Goal: Task Accomplishment & Management: Complete application form

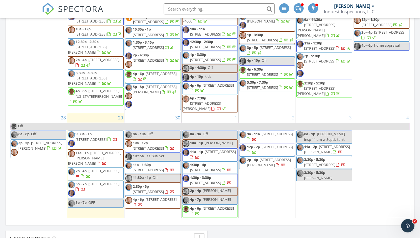
scroll to position [296, 0]
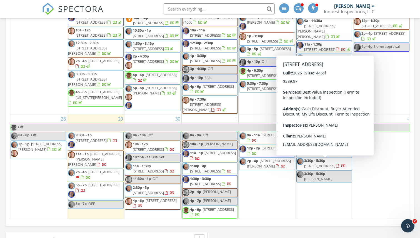
click at [319, 163] on span "[STREET_ADDRESS]" at bounding box center [319, 165] width 31 height 5
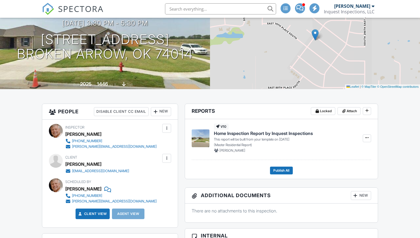
scroll to position [78, 0]
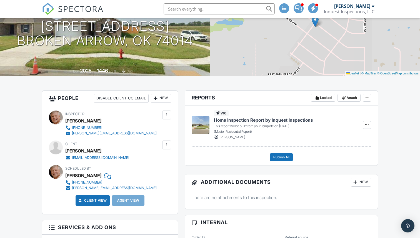
click at [165, 98] on div "New" at bounding box center [161, 98] width 20 height 9
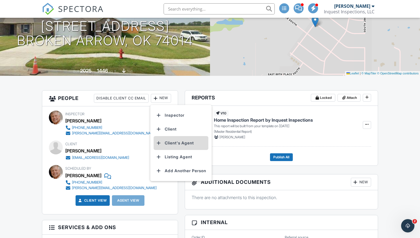
click at [177, 143] on li "Client's Agent" at bounding box center [180, 143] width 55 height 14
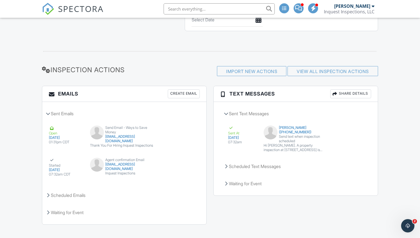
scroll to position [706, 0]
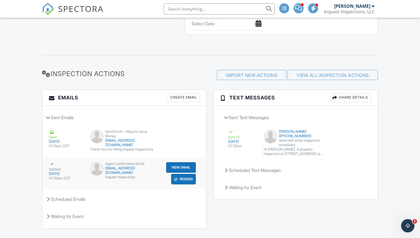
click at [181, 180] on button "Resend" at bounding box center [183, 179] width 25 height 11
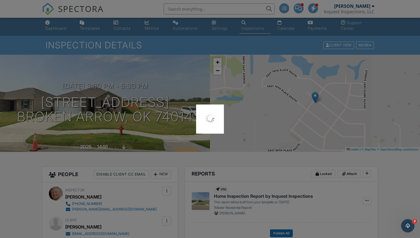
scroll to position [0, 0]
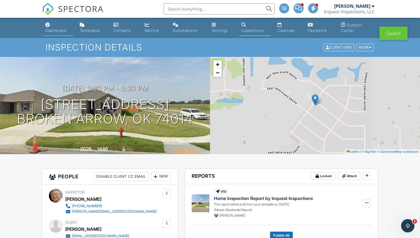
scroll to position [3, 0]
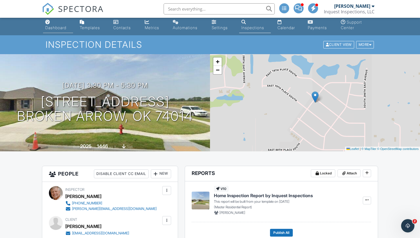
click at [56, 26] on div "Dashboard" at bounding box center [55, 27] width 21 height 5
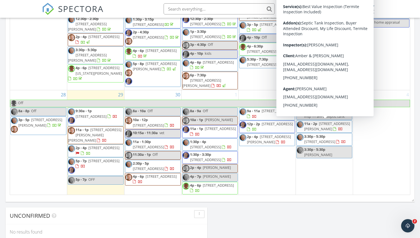
scroll to position [320, 0]
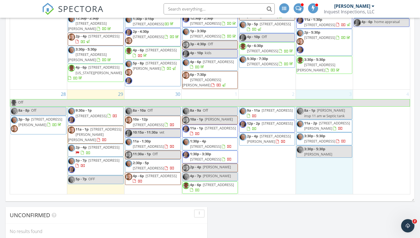
click at [315, 179] on div "3 8a - 1p [PERSON_NAME] insp 11 am w Septic tank 11a - 2p [STREET_ADDRESS][PERS…" at bounding box center [324, 142] width 57 height 104
click at [323, 158] on link "Inspection" at bounding box center [324, 156] width 29 height 9
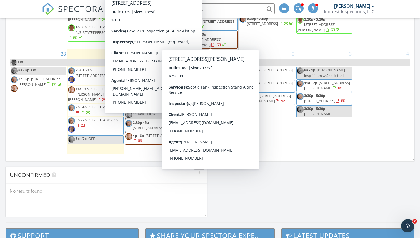
scroll to position [455, 0]
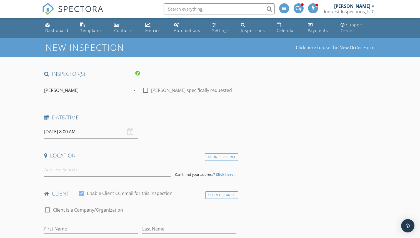
click at [74, 88] on div "[PERSON_NAME]" at bounding box center [87, 90] width 86 height 9
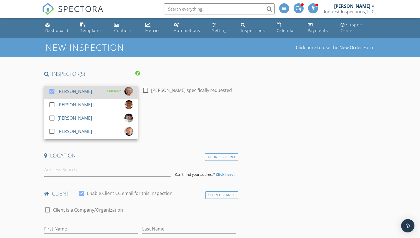
click at [53, 90] on div at bounding box center [51, 91] width 9 height 9
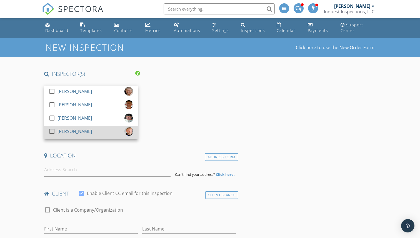
click at [50, 130] on div at bounding box center [51, 131] width 9 height 9
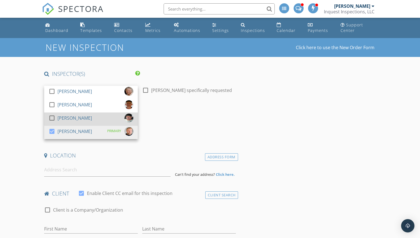
click at [50, 117] on div at bounding box center [51, 117] width 9 height 9
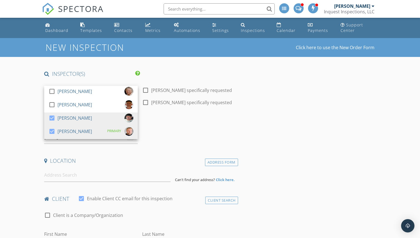
click at [176, 124] on h4 "Date/Time" at bounding box center [139, 122] width 191 height 7
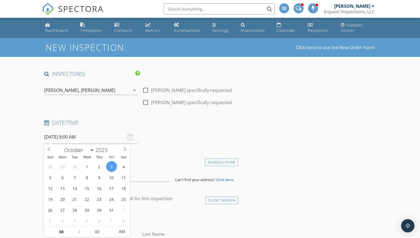
click at [90, 136] on input "10/03/2025 8:00 AM" at bounding box center [91, 137] width 94 height 14
click at [64, 232] on input "08" at bounding box center [61, 231] width 34 height 11
type input "9"
type input "10/03/2025 9:00 AM"
click at [142, 175] on input at bounding box center [107, 175] width 126 height 14
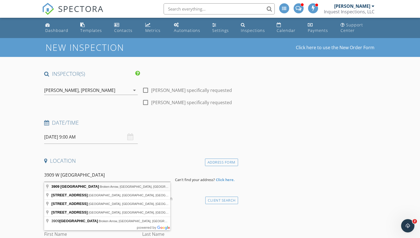
type input "3909 West Utica Street, Broken Arrow, OK, USA"
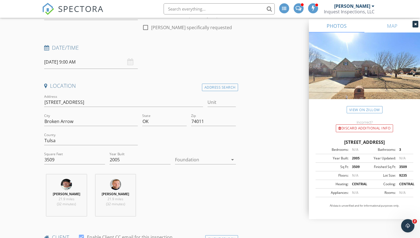
scroll to position [130, 0]
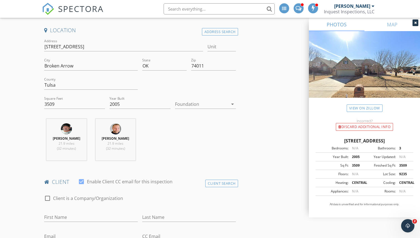
click at [209, 102] on div at bounding box center [201, 104] width 53 height 9
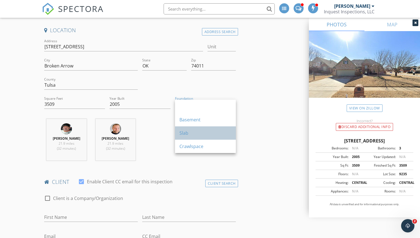
click at [194, 133] on div "Slab" at bounding box center [205, 133] width 52 height 7
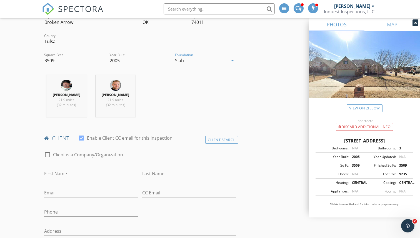
scroll to position [193, 0]
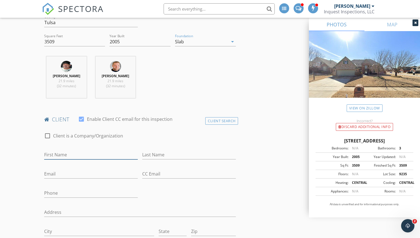
click at [103, 153] on input "First Name" at bounding box center [91, 154] width 94 height 9
type input "Carol and Ernie"
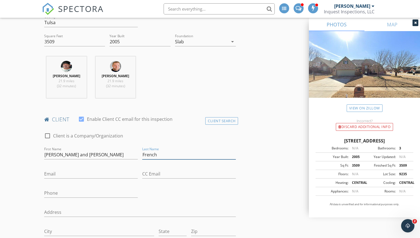
type input "French"
type input "[EMAIL_ADDRESS][PERSON_NAME][DOMAIN_NAME]"
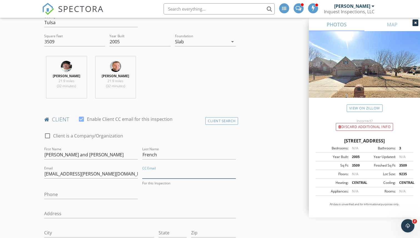
click at [165, 172] on input "CC Email" at bounding box center [189, 173] width 94 height 9
type input "[EMAIL_ADDRESS][DOMAIN_NAME]"
click at [102, 196] on input "Phone" at bounding box center [91, 194] width 94 height 9
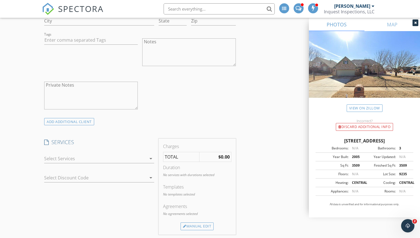
scroll to position [406, 0]
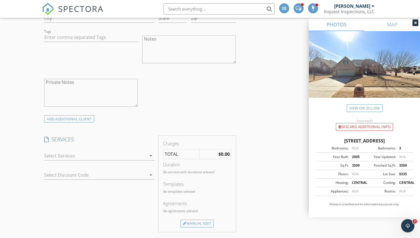
click at [149, 155] on icon "arrow_drop_down" at bounding box center [150, 155] width 7 height 7
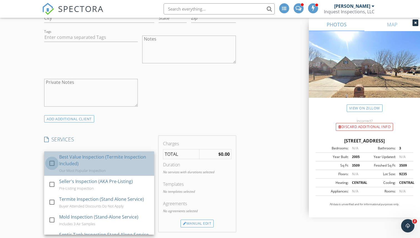
click at [49, 163] on div at bounding box center [51, 162] width 9 height 9
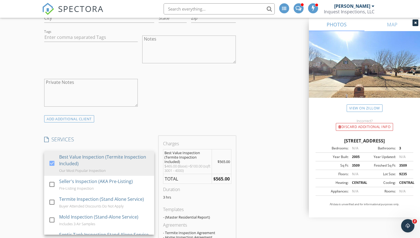
click at [36, 165] on div "New Inspection Click here to use the New Order Form INSPECTOR(S) check_box_outl…" at bounding box center [210, 240] width 420 height 1217
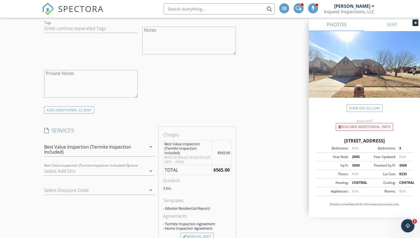
scroll to position [419, 0]
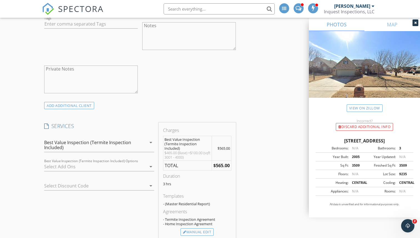
click at [143, 166] on div at bounding box center [95, 166] width 102 height 9
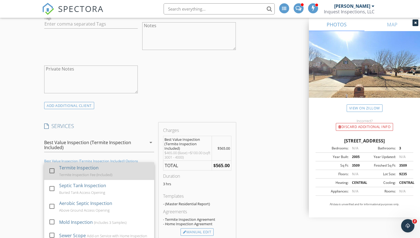
click at [51, 171] on div at bounding box center [51, 170] width 9 height 9
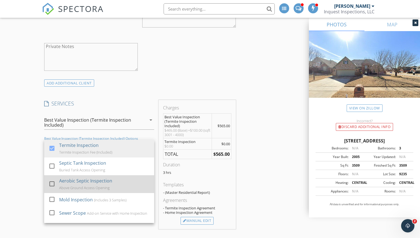
scroll to position [103, 0]
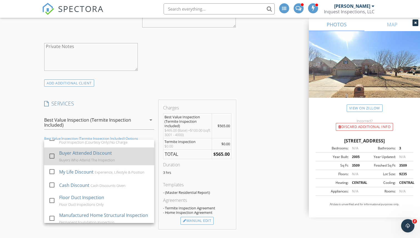
click at [51, 153] on div at bounding box center [51, 155] width 9 height 9
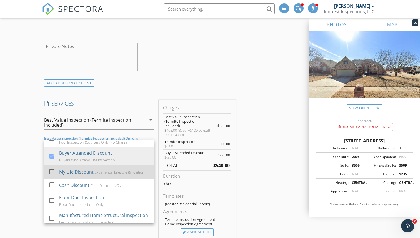
click at [52, 176] on div at bounding box center [53, 176] width 9 height 3
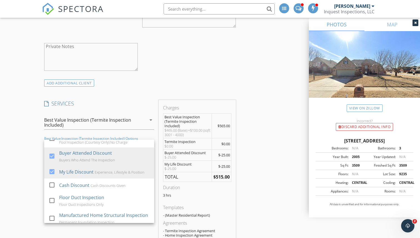
click at [35, 192] on div "New Inspection Click here to use the New Order Form INSPECTOR(S) check_box_outl…" at bounding box center [210, 221] width 420 height 1251
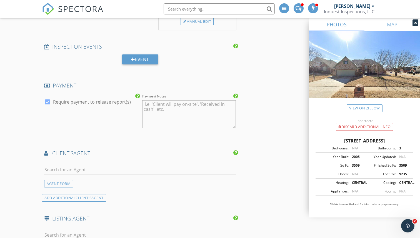
scroll to position [664, 0]
click at [109, 170] on input "text" at bounding box center [139, 169] width 191 height 9
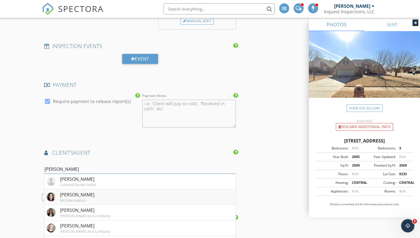
type input "[PERSON_NAME]"
click at [127, 196] on li "Rachel Close McGraw realtors" at bounding box center [139, 197] width 191 height 16
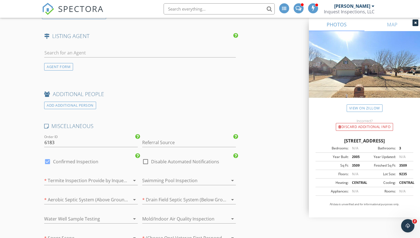
scroll to position [1011, 0]
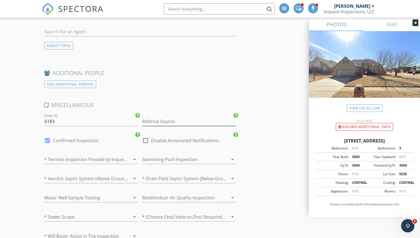
click at [172, 121] on input "Referral Source" at bounding box center [189, 121] width 94 height 9
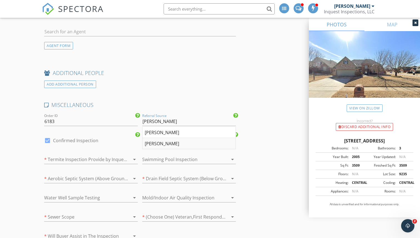
click at [171, 140] on div "[PERSON_NAME]" at bounding box center [188, 143] width 93 height 11
type input "[PERSON_NAME]"
click at [133, 160] on icon "arrow_drop_down" at bounding box center [134, 159] width 7 height 7
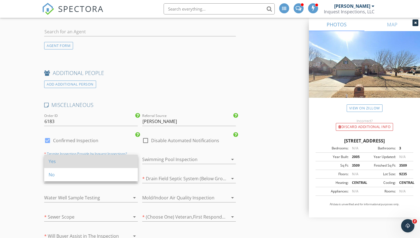
click at [116, 160] on div "Yes" at bounding box center [91, 161] width 85 height 7
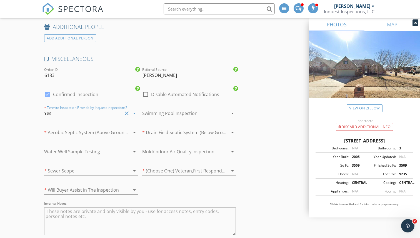
scroll to position [1067, 0]
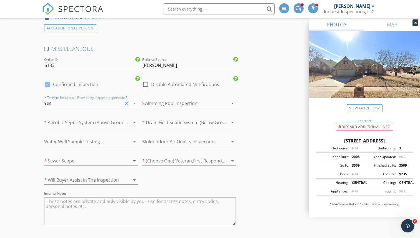
click at [192, 121] on div at bounding box center [181, 122] width 78 height 9
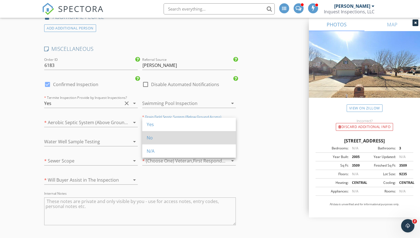
click at [186, 136] on div "No" at bounding box center [189, 137] width 85 height 7
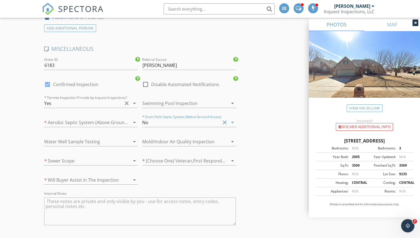
click at [131, 121] on icon "arrow_drop_down" at bounding box center [134, 122] width 7 height 7
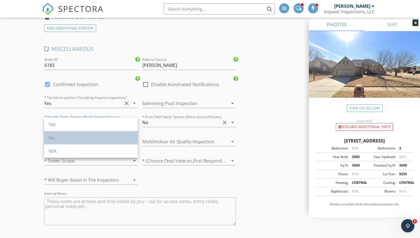
click at [121, 138] on div "No" at bounding box center [91, 137] width 85 height 7
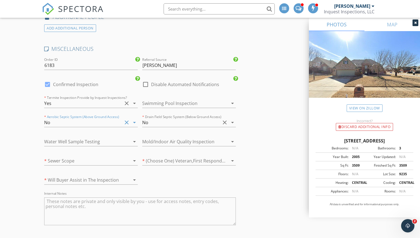
click at [193, 161] on div at bounding box center [181, 160] width 78 height 9
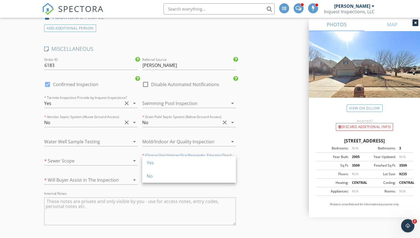
click at [193, 161] on div "Yes" at bounding box center [189, 162] width 85 height 7
click at [132, 161] on icon "arrow_drop_down" at bounding box center [134, 160] width 7 height 7
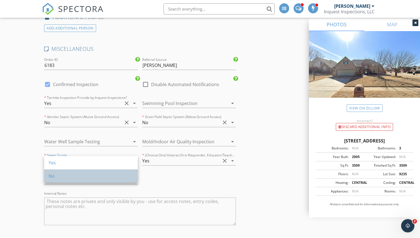
click at [114, 175] on div "No" at bounding box center [91, 176] width 85 height 7
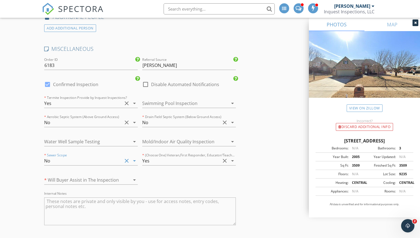
click at [114, 177] on div at bounding box center [83, 179] width 78 height 9
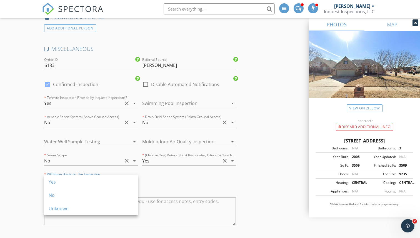
click at [114, 177] on div "Yes" at bounding box center [91, 181] width 85 height 13
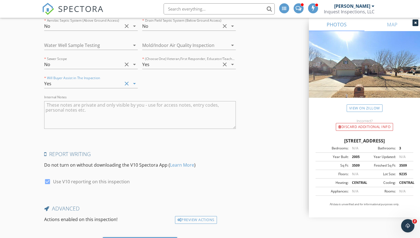
scroll to position [1194, 0]
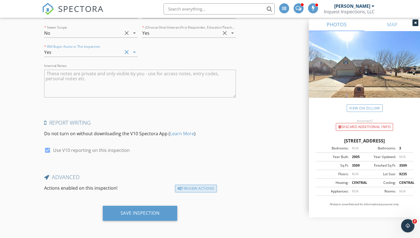
click at [191, 186] on div "Preview Actions" at bounding box center [196, 189] width 42 height 8
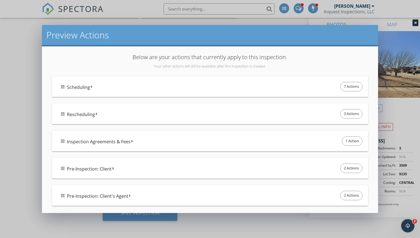
click at [90, 83] on div "Scheduling 7 Actions" at bounding box center [212, 87] width 302 height 12
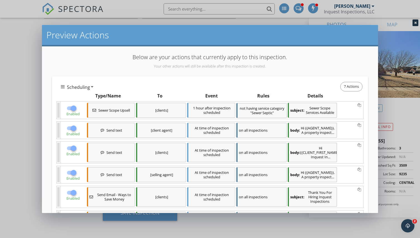
click at [74, 110] on div at bounding box center [73, 107] width 9 height 9
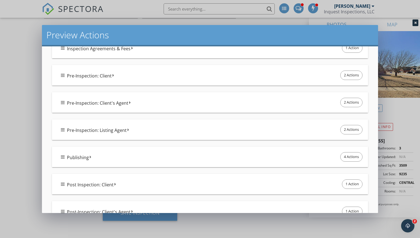
scroll to position [371, 0]
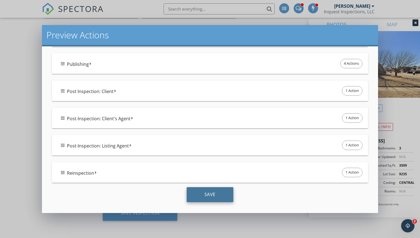
click at [208, 196] on div "Save" at bounding box center [209, 194] width 47 height 15
checkbox input "true"
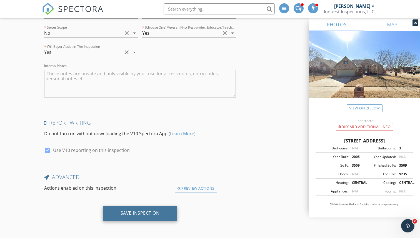
click at [135, 212] on div "Save Inspection" at bounding box center [139, 213] width 39 height 6
